Goal: Find contact information: Find contact information

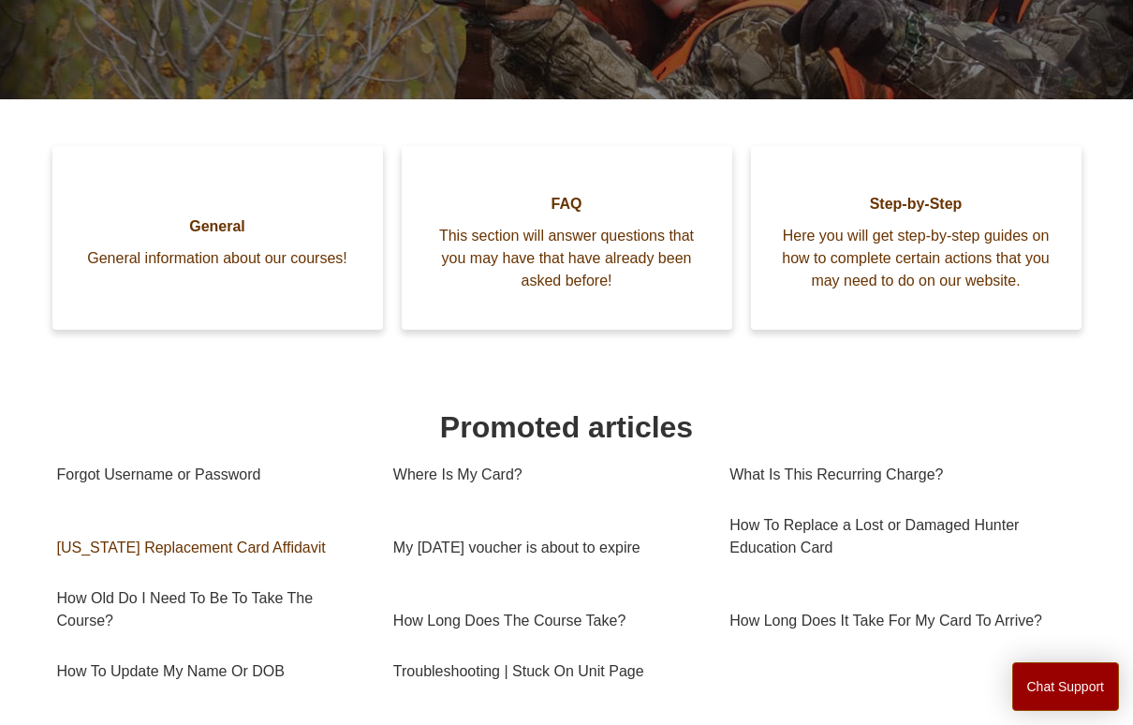
scroll to position [416, 0]
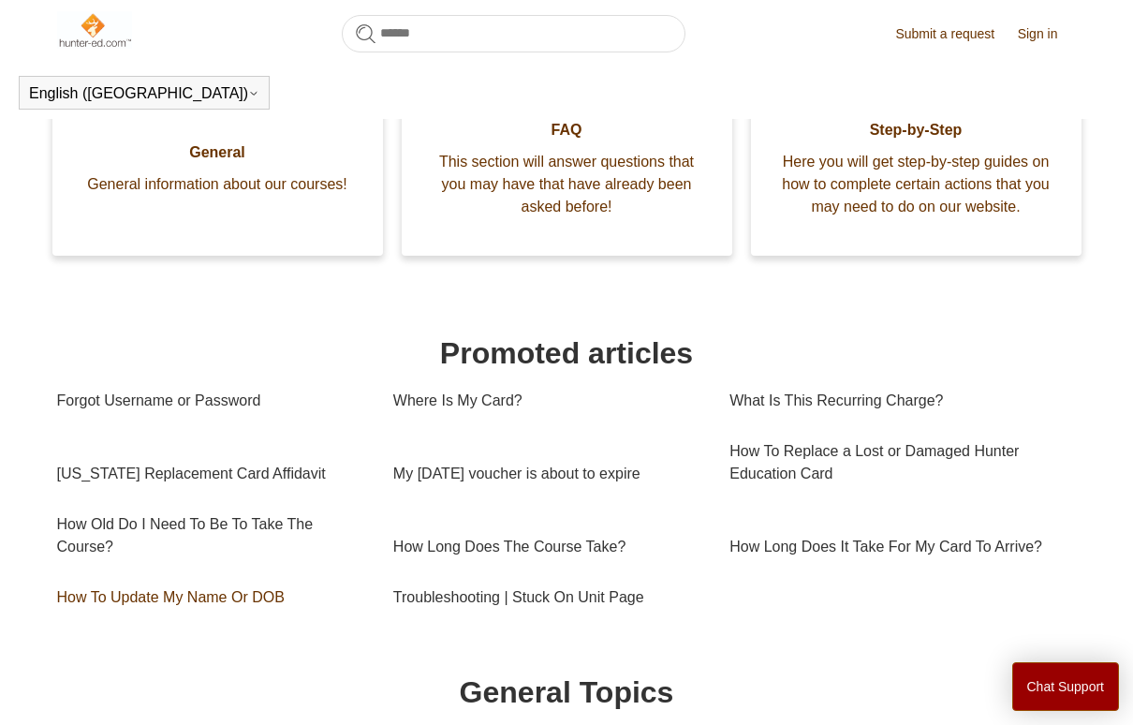
click at [258, 601] on link "How To Update My Name Or DOB" at bounding box center [211, 597] width 308 height 51
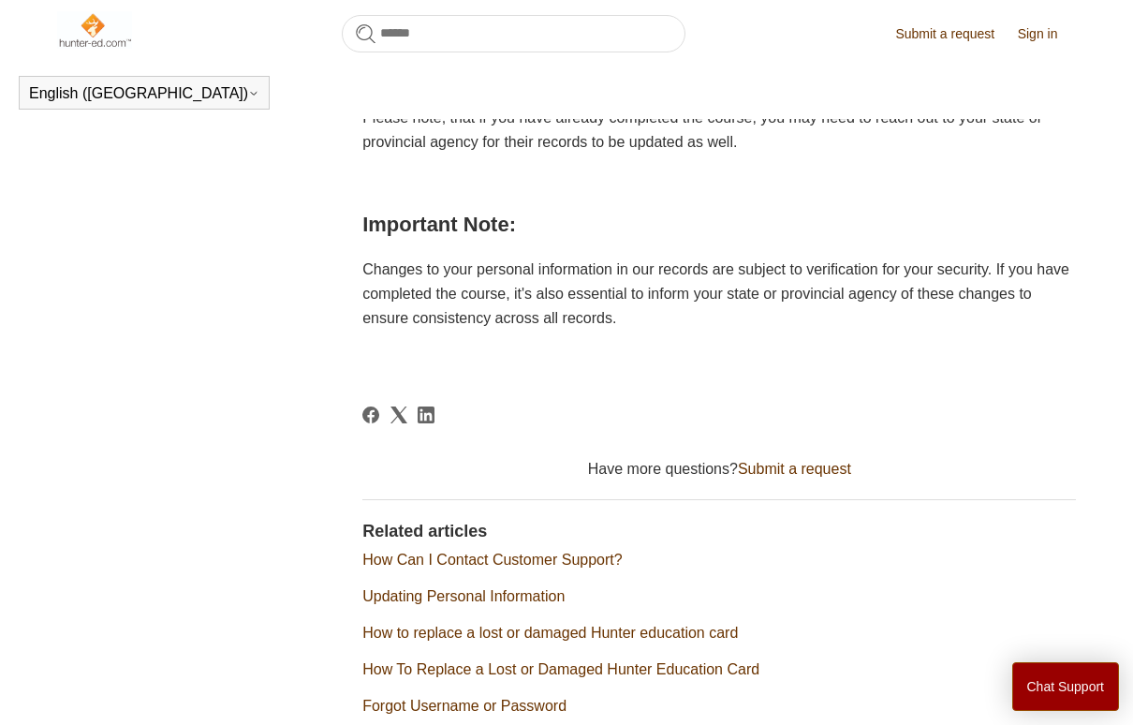
scroll to position [843, 0]
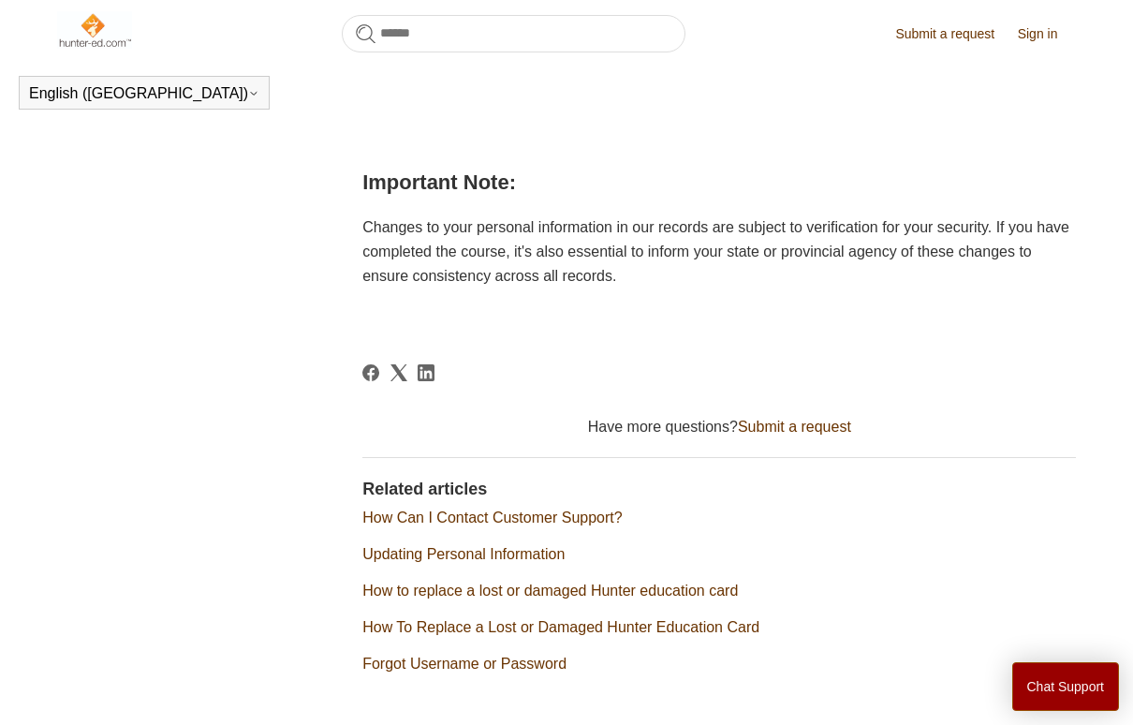
click at [533, 511] on link "How Can I Contact Customer Support?" at bounding box center [491, 517] width 259 height 16
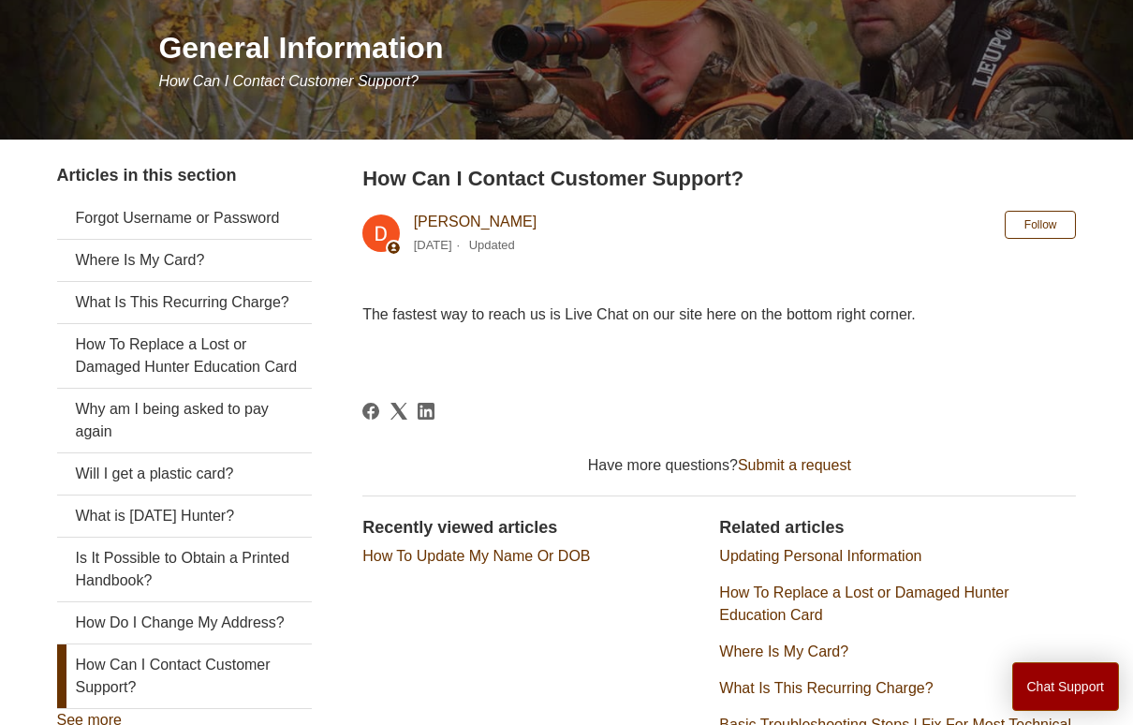
scroll to position [94, 0]
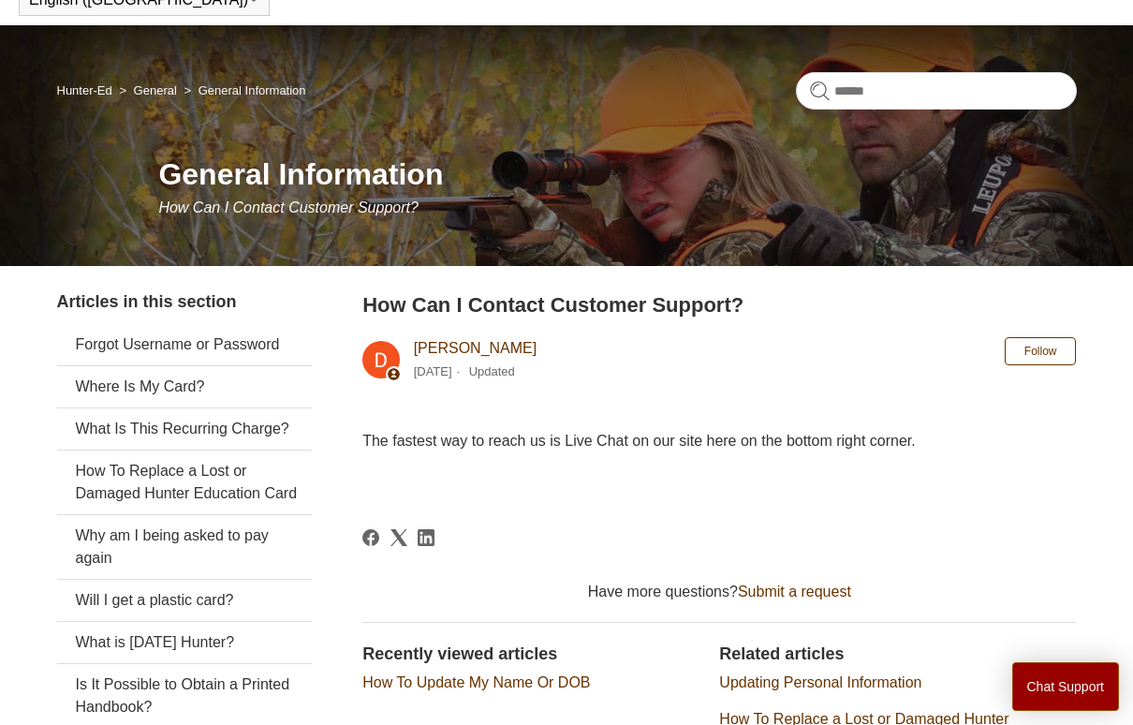
drag, startPoint x: 948, startPoint y: 448, endPoint x: 363, endPoint y: 430, distance: 584.6
click at [363, 430] on p "The fastest way to reach us is Live Chat on our site here on the bottom right c…" at bounding box center [719, 441] width 714 height 24
click at [363, 437] on span "The fastest way to reach us is Live Chat on our site here on the bottom right c…" at bounding box center [638, 441] width 553 height 16
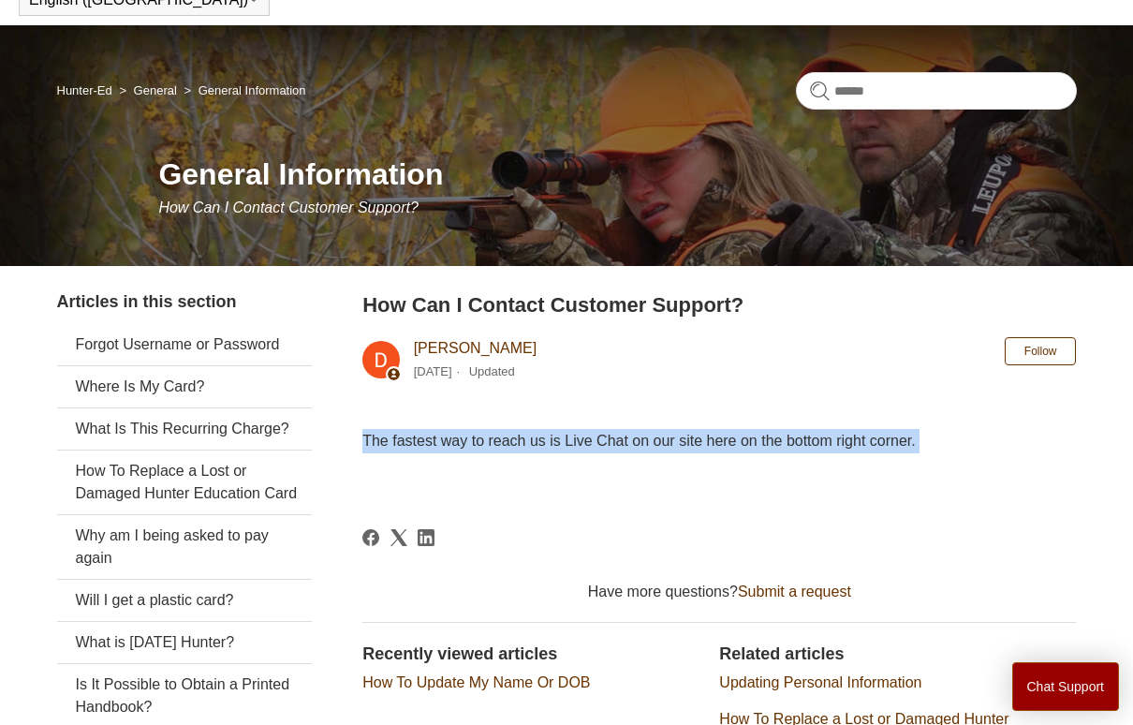
drag, startPoint x: 363, startPoint y: 437, endPoint x: 922, endPoint y: 420, distance: 559.3
click at [923, 419] on article "How Can I Contact Customer Support? Deborah Fagan 5 months ago Updated Follow N…" at bounding box center [719, 603] width 714 height 628
click at [912, 443] on span "The fastest way to reach us is Live Chat on our site here on the bottom right c…" at bounding box center [638, 441] width 553 height 16
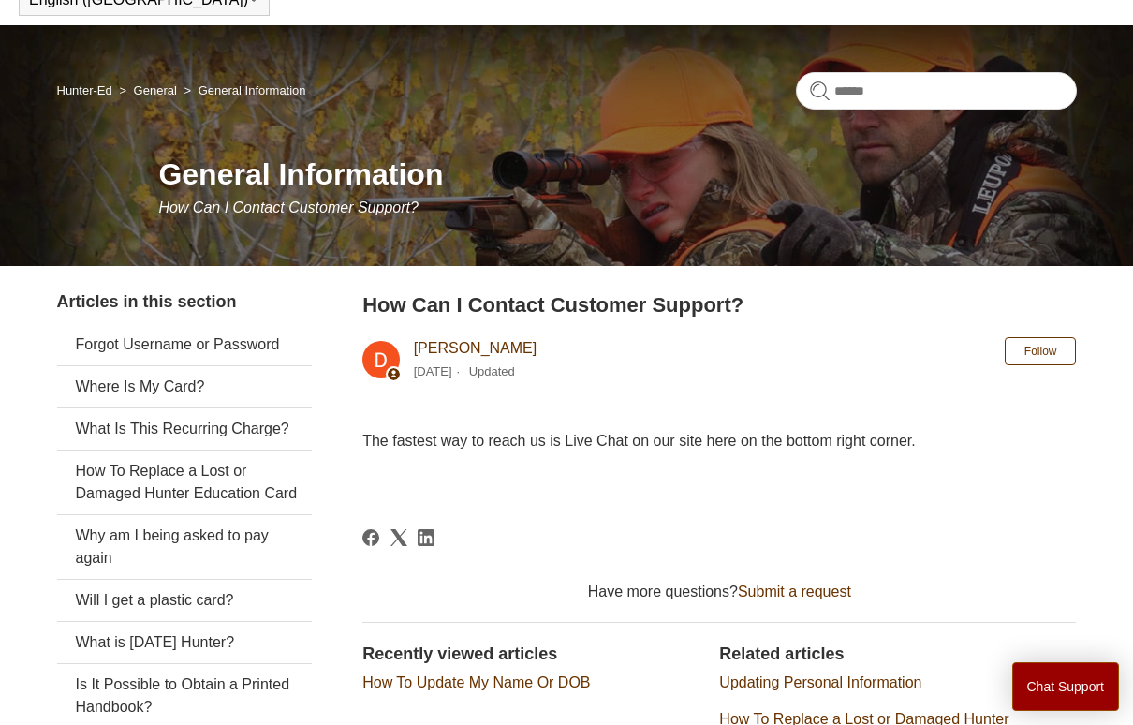
drag, startPoint x: 931, startPoint y: 440, endPoint x: 365, endPoint y: 430, distance: 565.7
click at [365, 430] on p "The fastest way to reach us is Live Chat on our site here on the bottom right c…" at bounding box center [719, 441] width 714 height 24
click at [364, 439] on span "The fastest way to reach us is Live Chat on our site here on the bottom right c…" at bounding box center [638, 441] width 553 height 16
drag, startPoint x: 359, startPoint y: 439, endPoint x: 928, endPoint y: 450, distance: 569.4
click at [928, 450] on div "Articles in this section Forgot Username or Password Where Is My Card? What Is …" at bounding box center [567, 603] width 1020 height 628
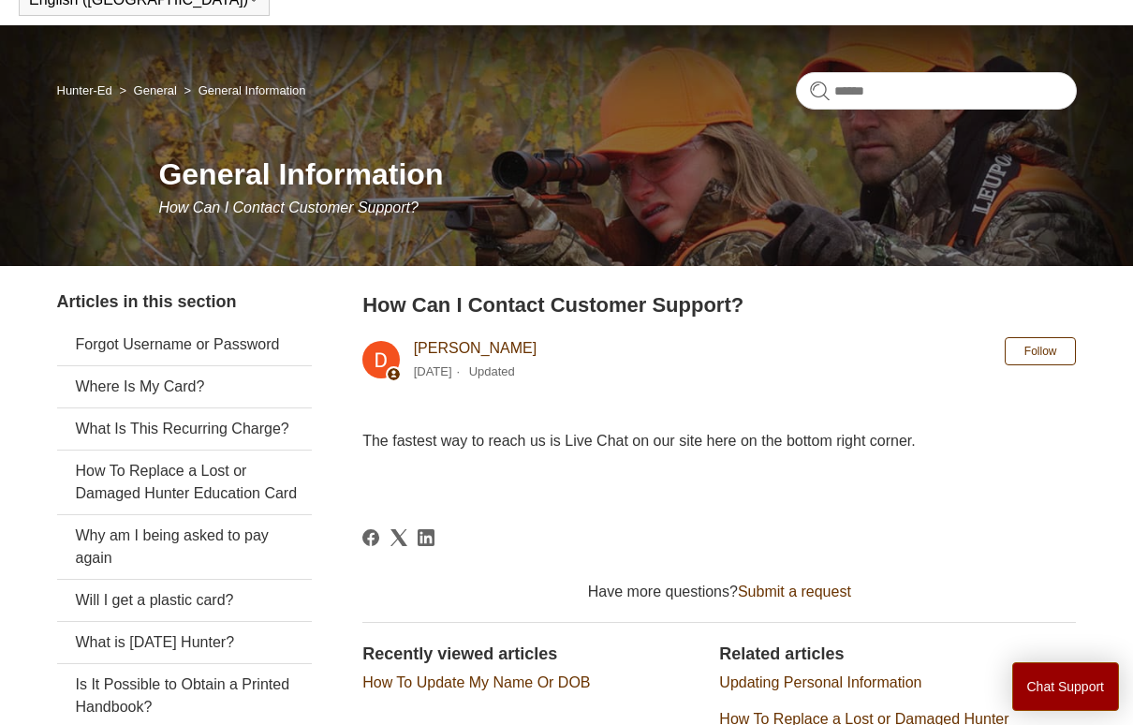
click at [933, 444] on p "The fastest way to reach us is Live Chat on our site here on the bottom right c…" at bounding box center [719, 441] width 714 height 24
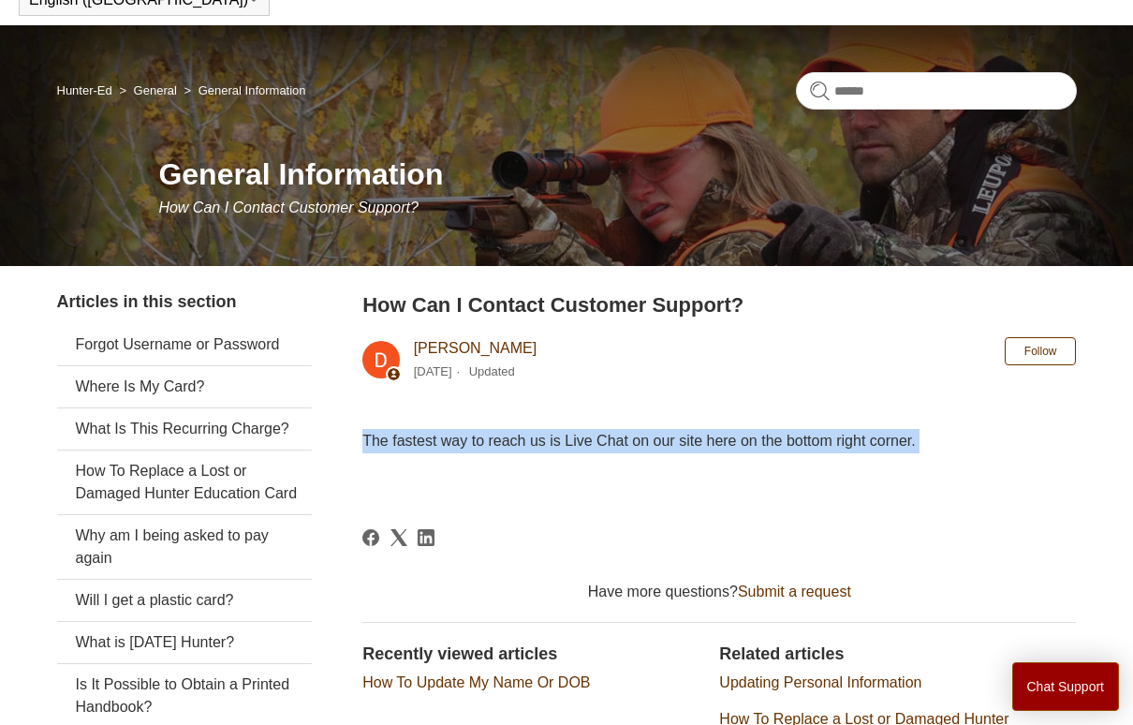
drag, startPoint x: 933, startPoint y: 444, endPoint x: 375, endPoint y: 432, distance: 557.3
click at [375, 432] on p "The fastest way to reach us is Live Chat on our site here on the bottom right c…" at bounding box center [719, 441] width 714 height 24
click at [373, 433] on p "The fastest way to reach us is Live Chat on our site here on the bottom right c…" at bounding box center [719, 441] width 714 height 24
